Goal: Entertainment & Leisure: Consume media (video, audio)

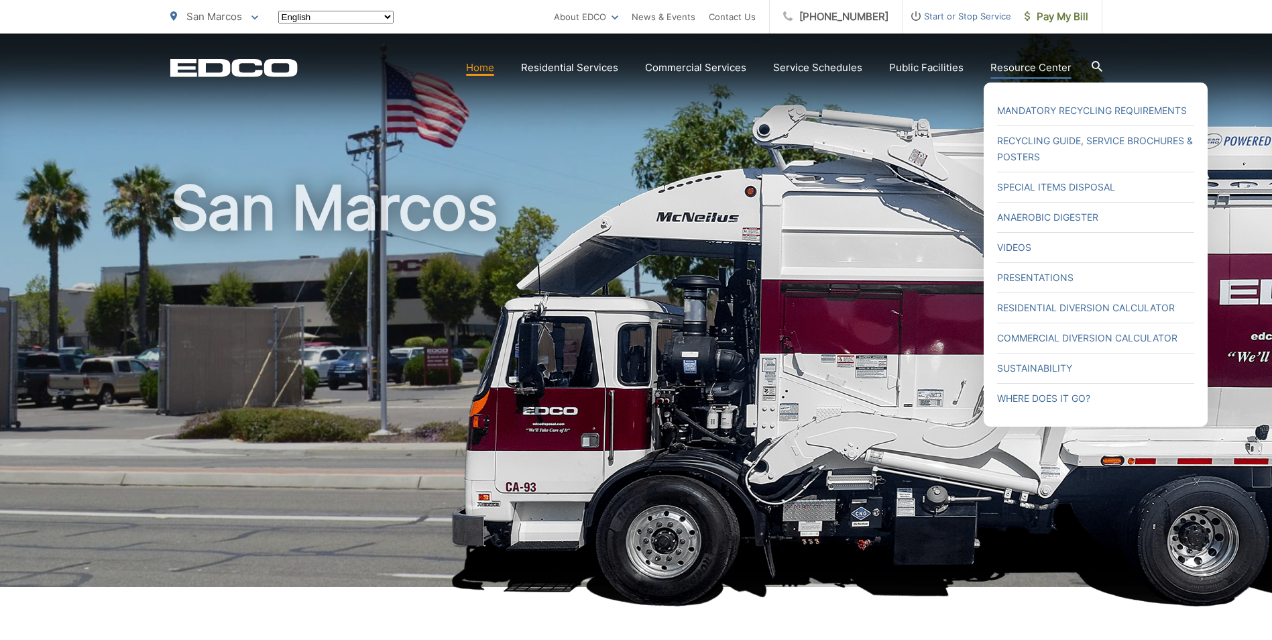
click at [999, 70] on link "Resource Center" at bounding box center [1030, 68] width 81 height 16
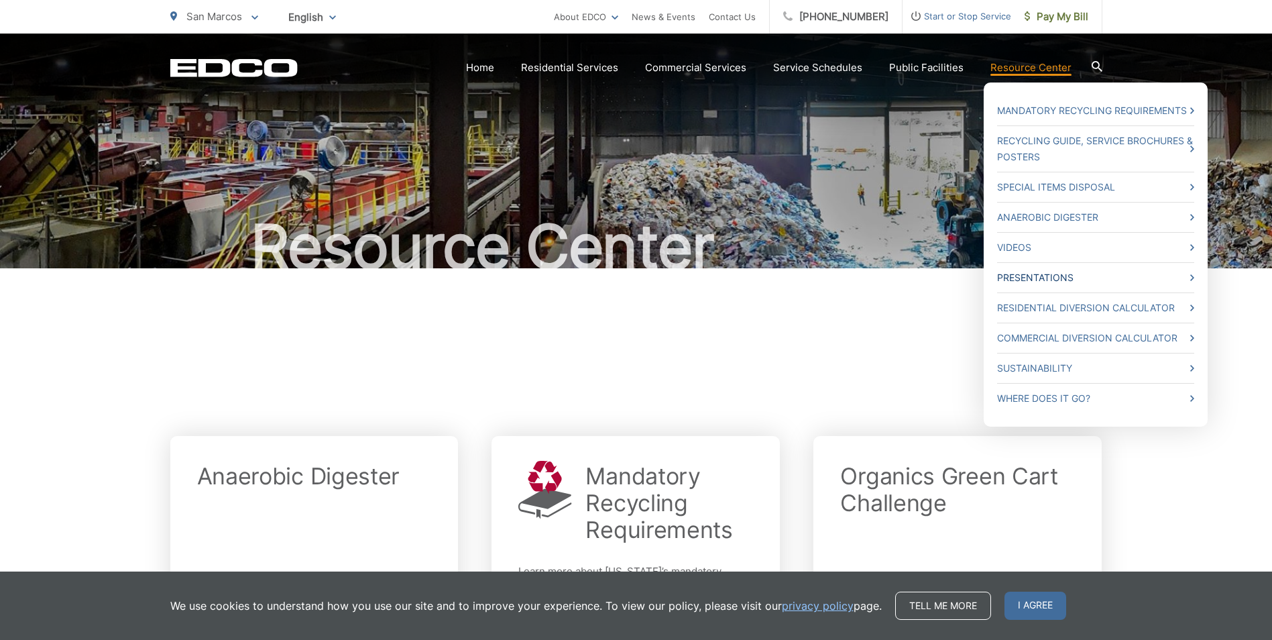
click at [1022, 273] on link "Presentations" at bounding box center [1095, 277] width 197 height 16
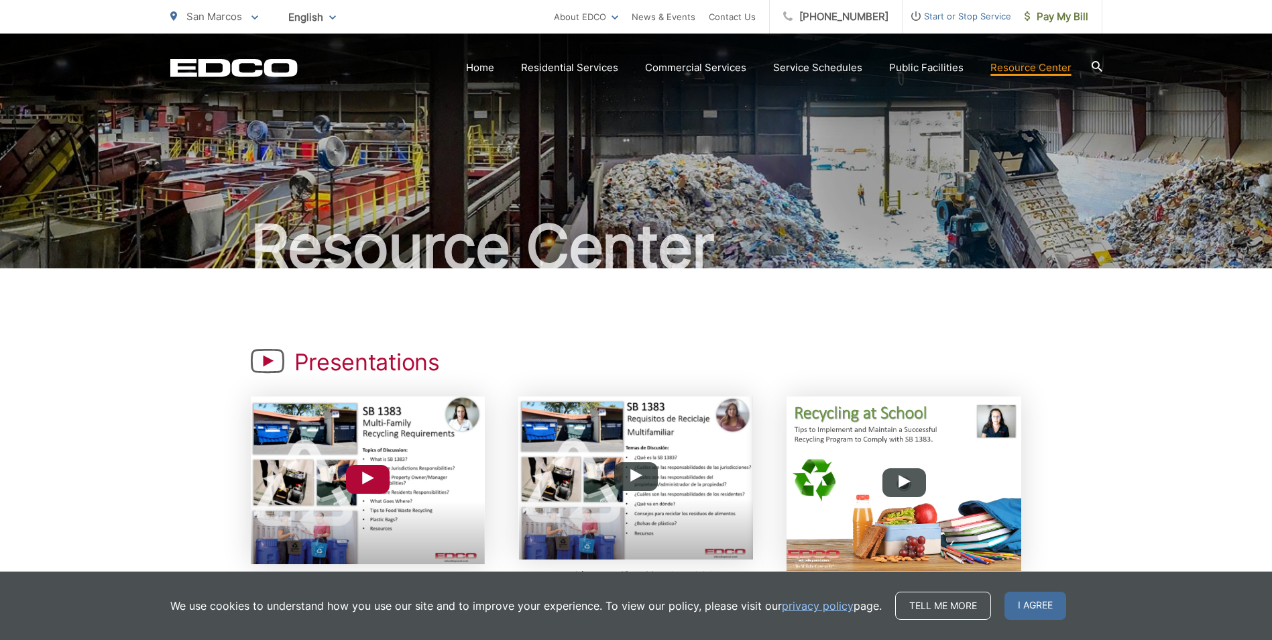
click at [372, 481] on icon "Play Button" at bounding box center [367, 477] width 13 height 13
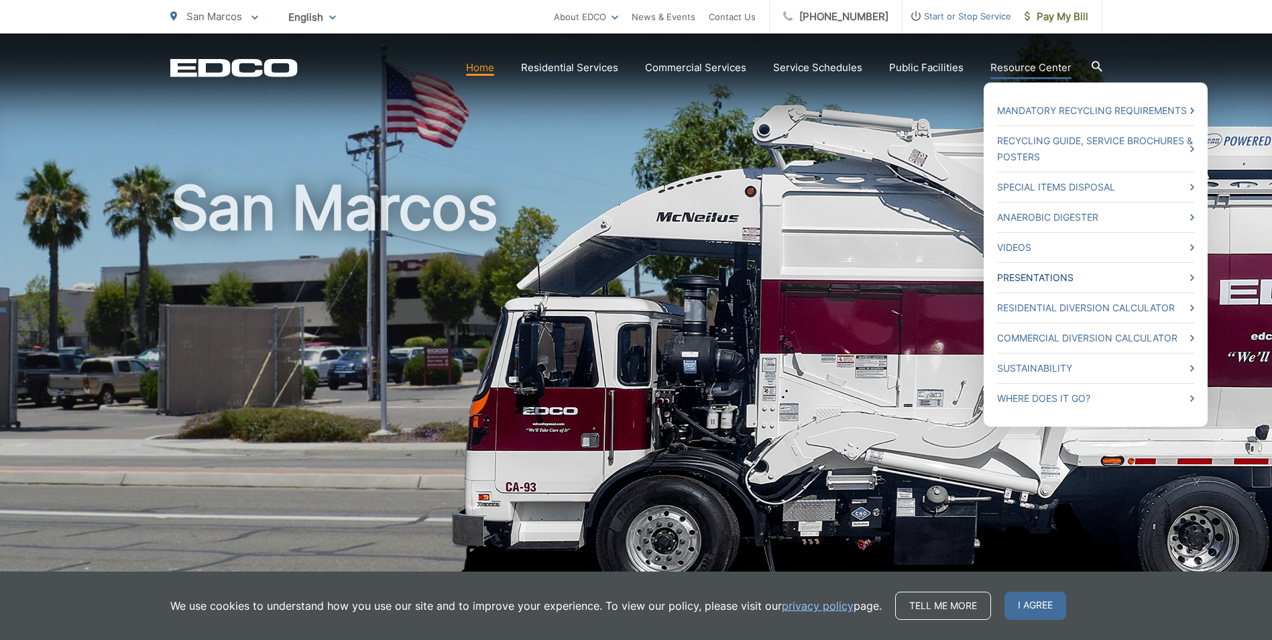
click at [1026, 275] on link "Presentations" at bounding box center [1095, 277] width 197 height 16
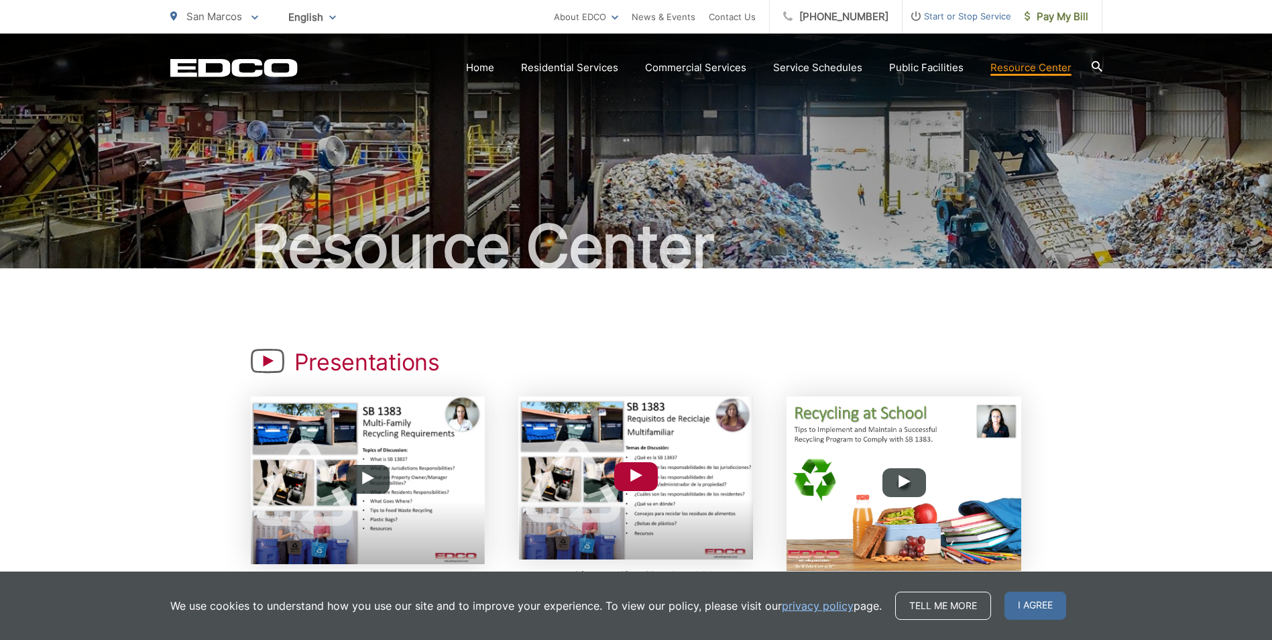
click at [645, 469] on button "Play Button" at bounding box center [636, 476] width 44 height 29
